Goal: Task Accomplishment & Management: Use online tool/utility

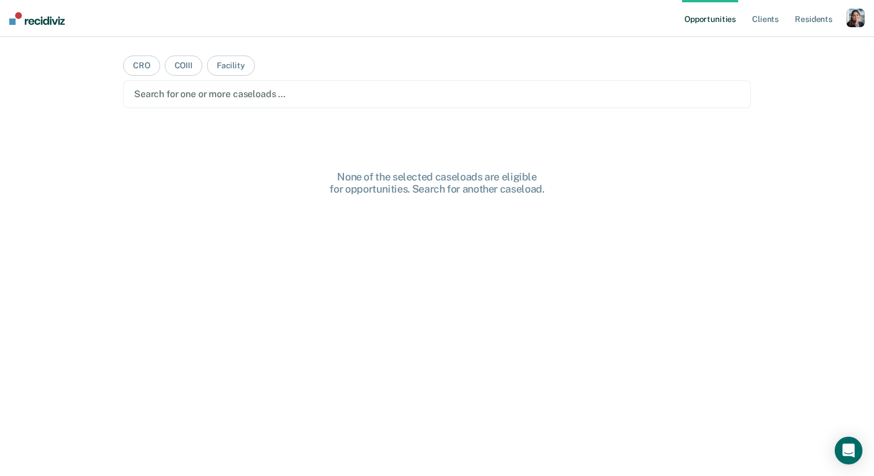
click at [847, 22] on div "button" at bounding box center [855, 18] width 18 height 18
click at [780, 47] on link "Profile" at bounding box center [808, 47] width 93 height 10
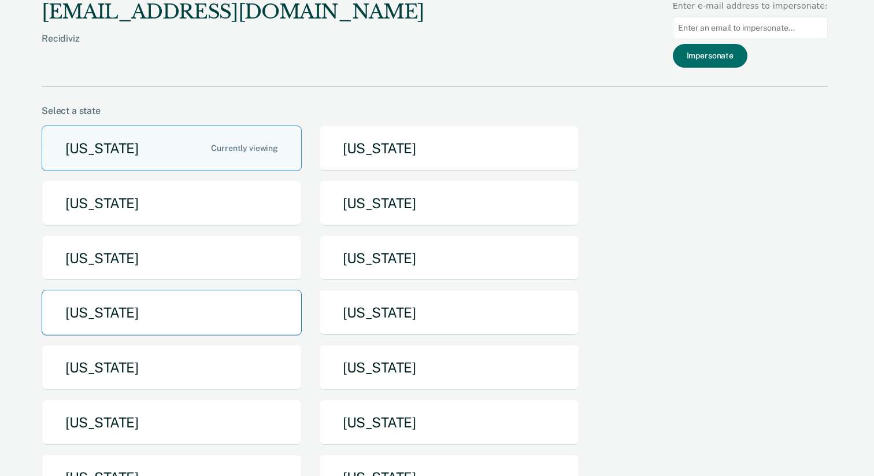
click at [258, 325] on button "[US_STATE]" at bounding box center [172, 312] width 260 height 46
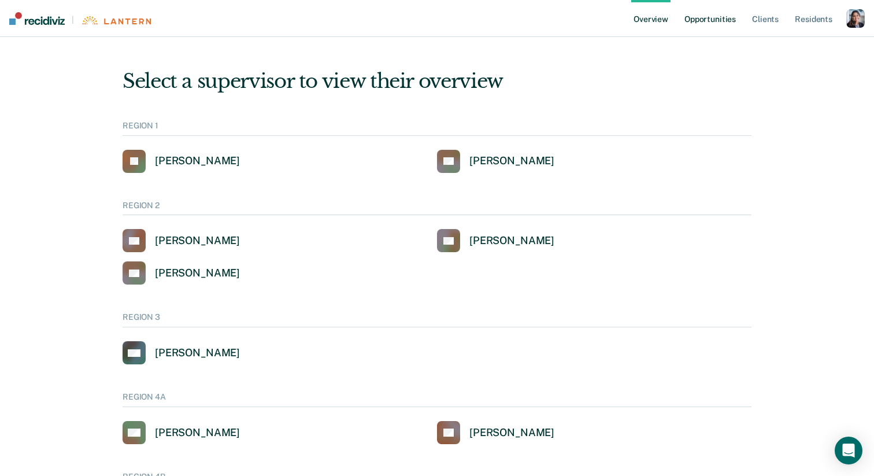
click at [701, 29] on link "Opportunities" at bounding box center [710, 18] width 56 height 37
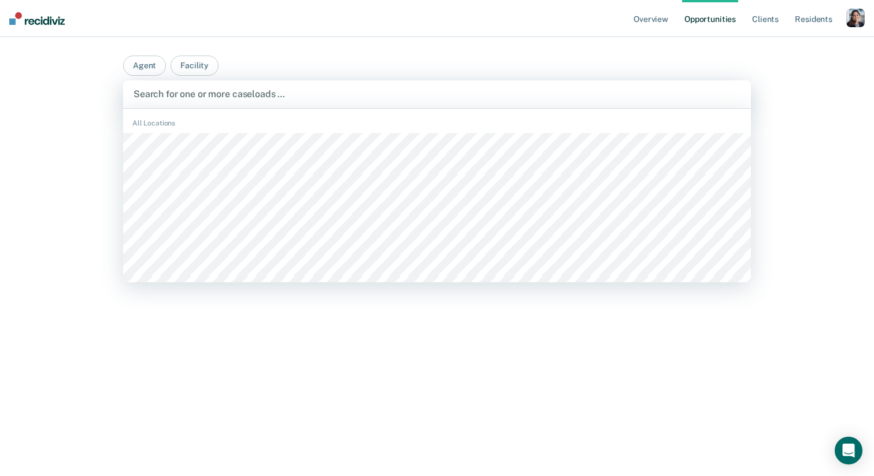
click at [463, 96] on div at bounding box center [436, 93] width 607 height 13
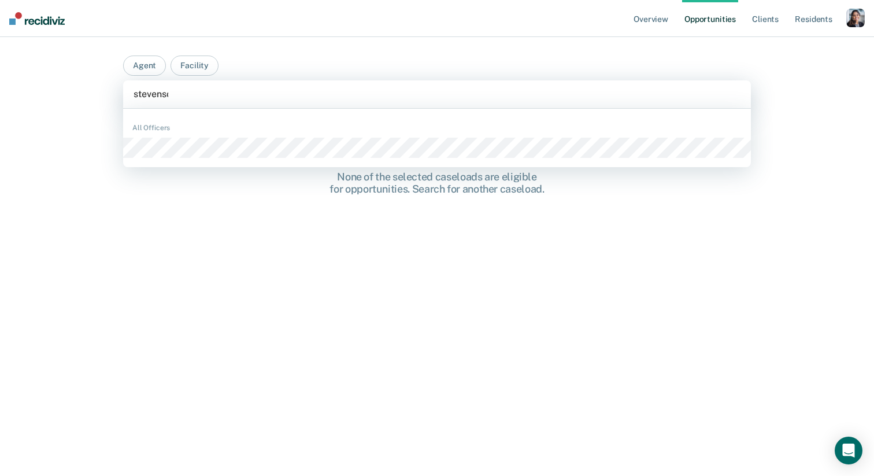
type input "[PERSON_NAME]"
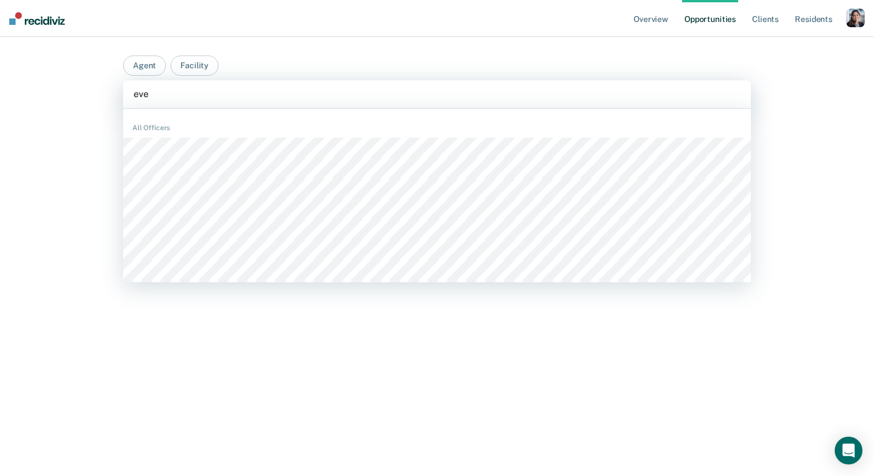
type input "evel"
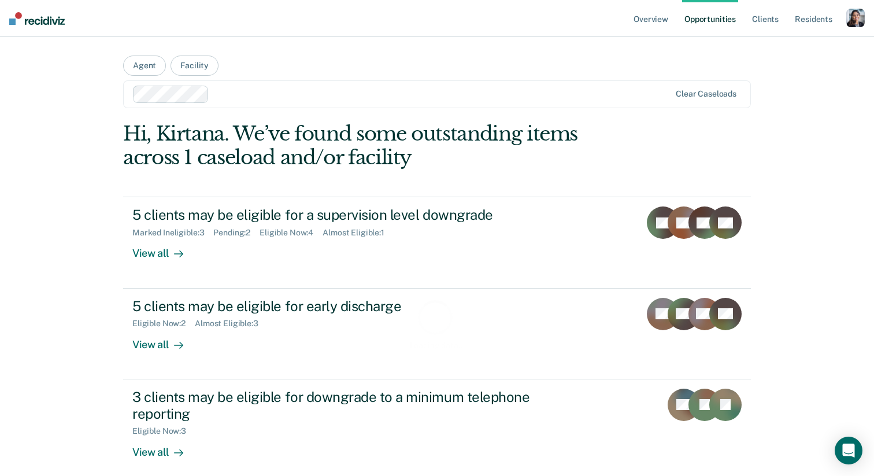
scroll to position [57, 0]
